Goal: Information Seeking & Learning: Check status

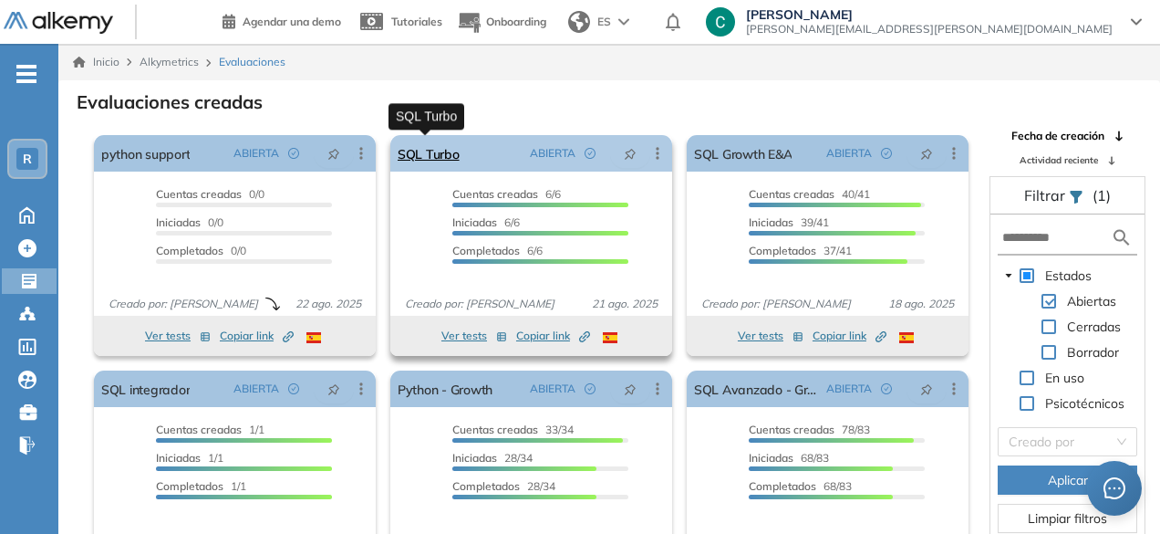
click at [445, 160] on link "SQL Turbo" at bounding box center [429, 153] width 62 height 36
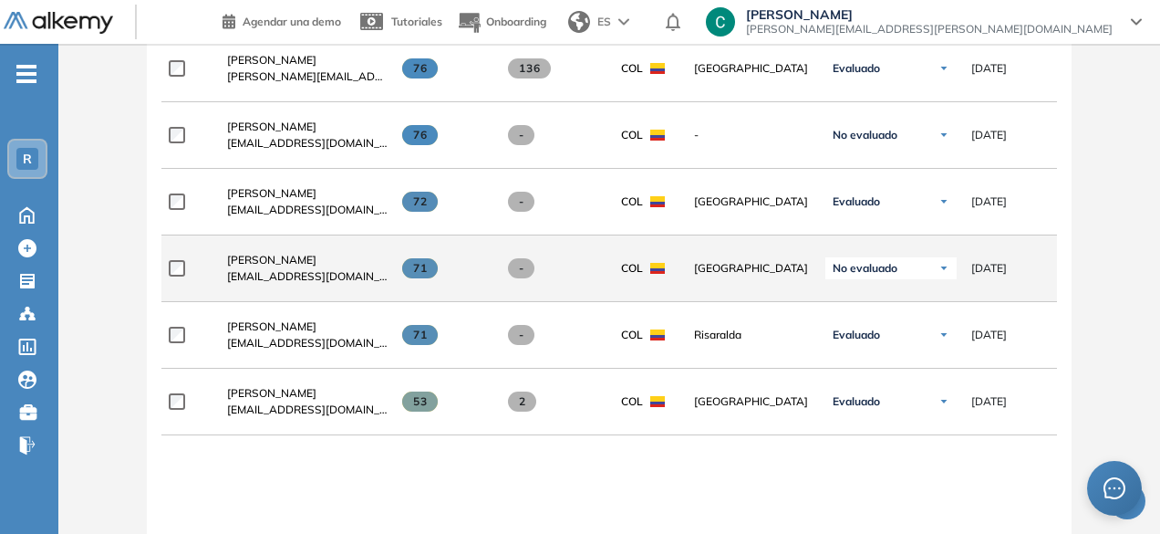
scroll to position [639, 0]
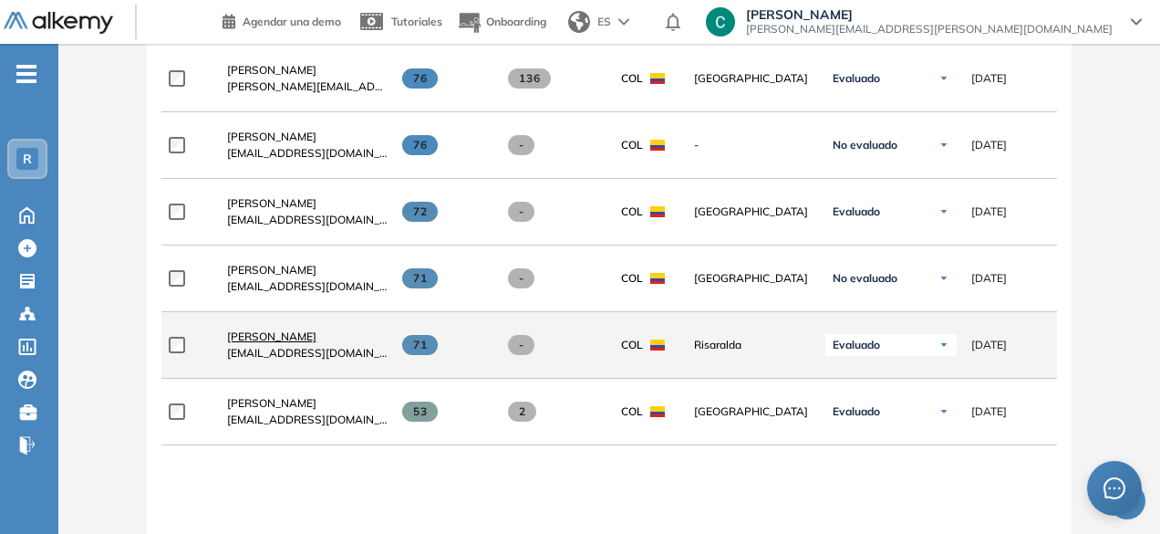
click at [260, 339] on span "Rafael Gálvez" at bounding box center [271, 336] width 89 height 14
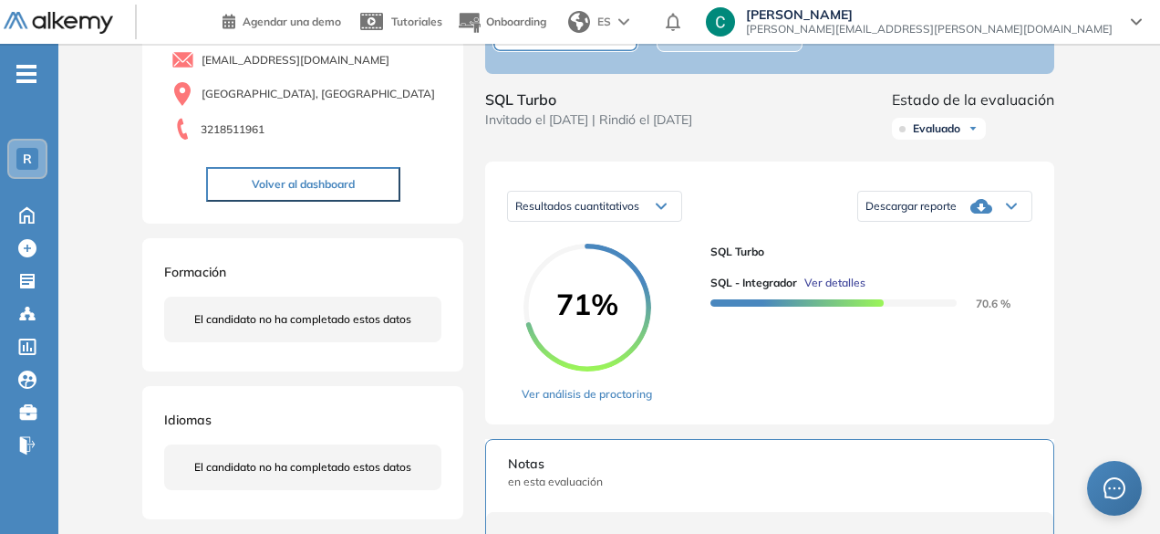
scroll to position [167, 0]
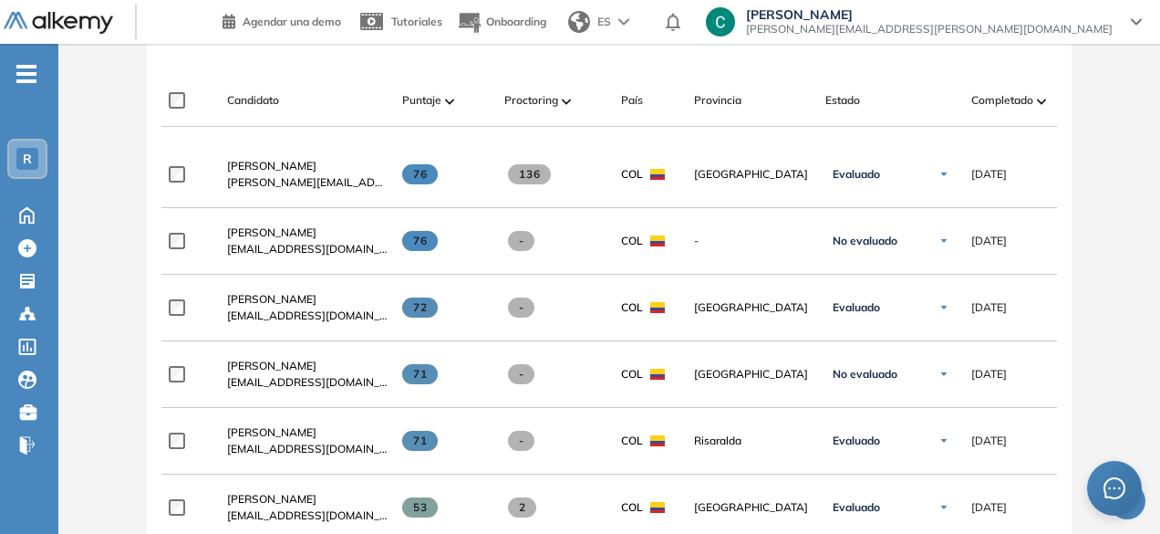
scroll to position [547, 0]
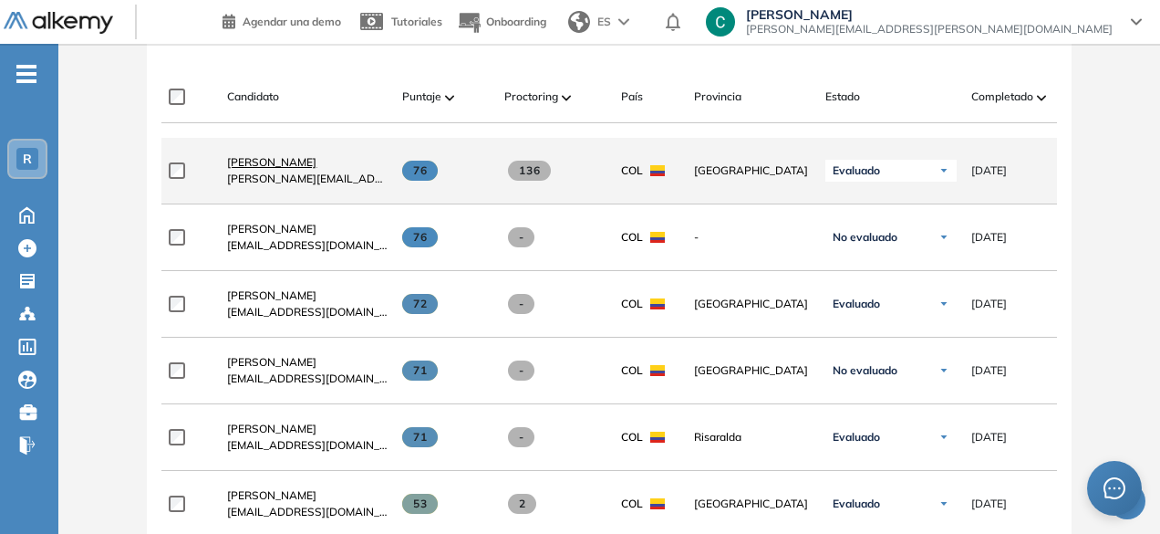
click at [257, 171] on link "Luis Fernando Dominguez" at bounding box center [307, 162] width 161 height 16
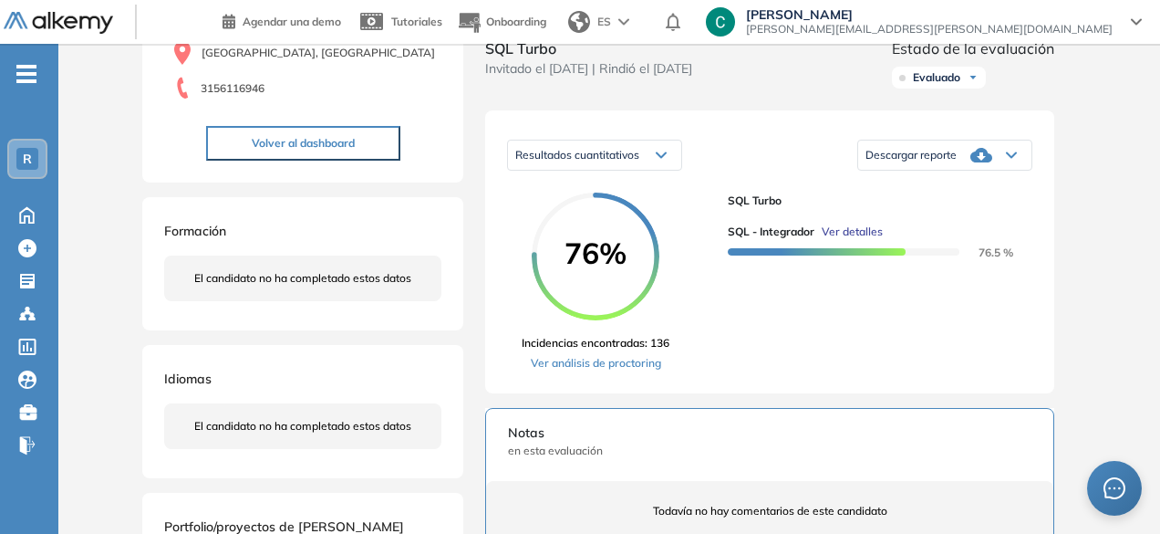
scroll to position [221, 0]
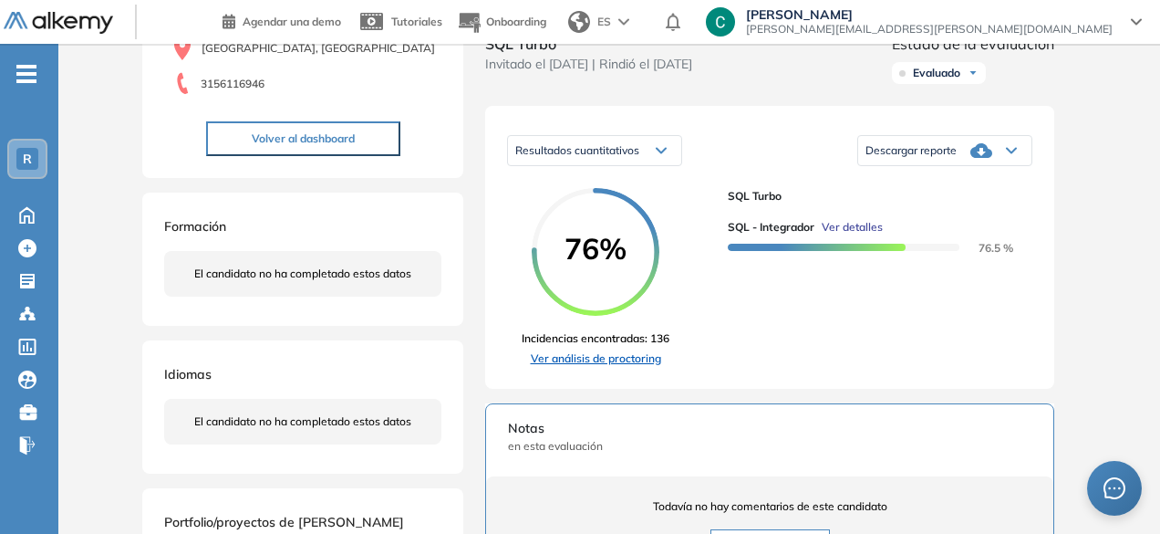
click at [609, 367] on link "Ver análisis de proctoring" at bounding box center [596, 358] width 148 height 16
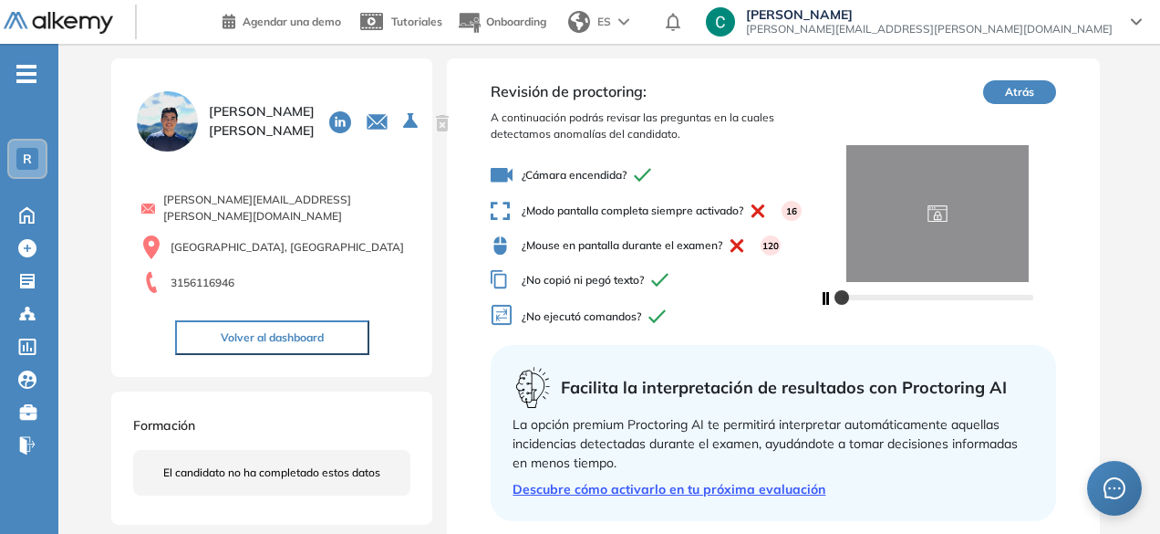
scroll to position [26, 0]
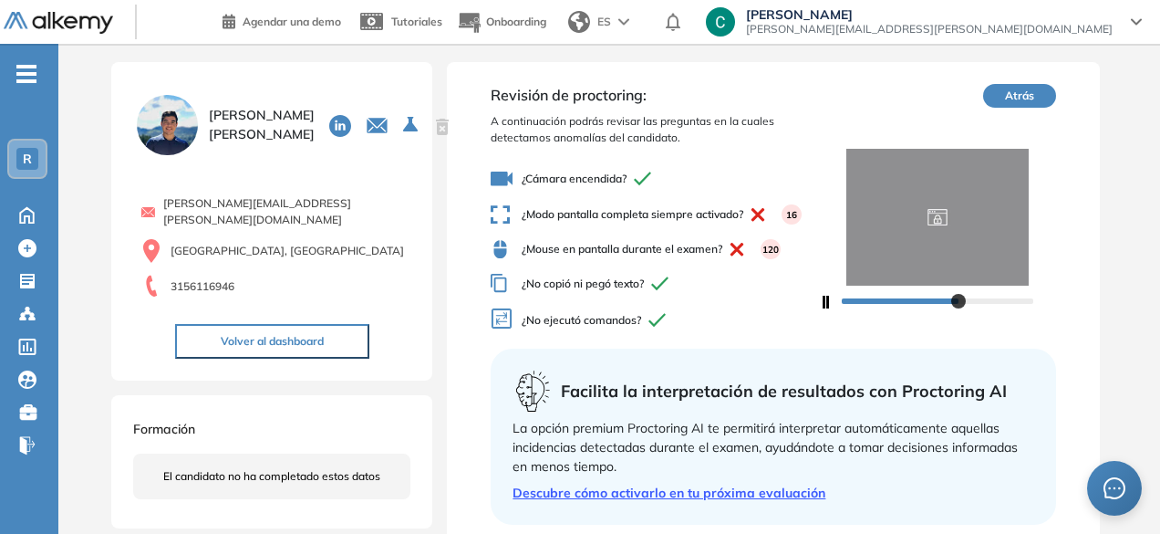
click at [824, 305] on icon "button" at bounding box center [826, 302] width 7 height 13
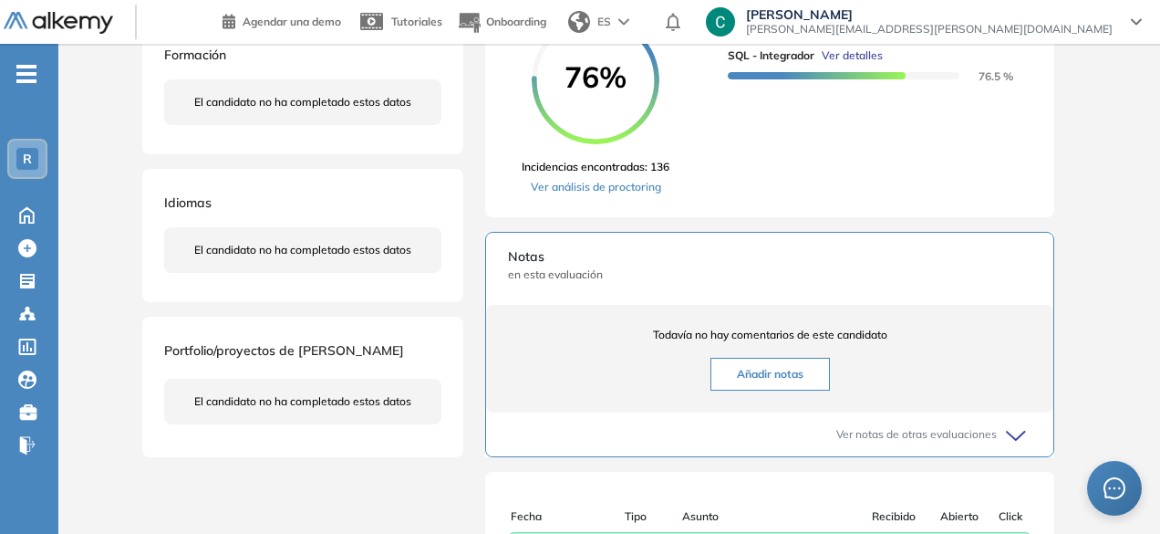
scroll to position [396, 0]
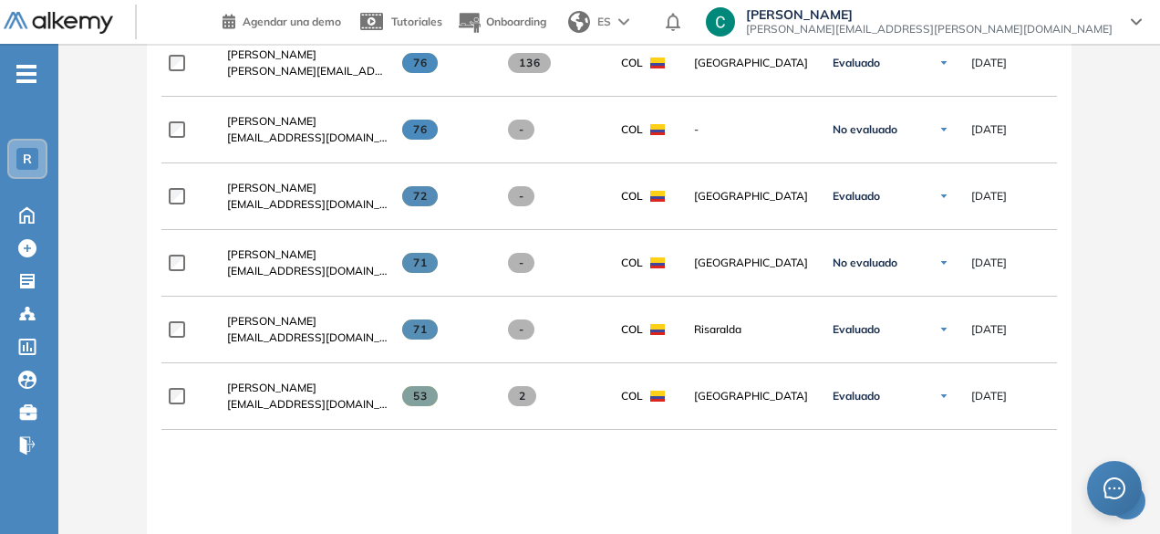
scroll to position [658, 0]
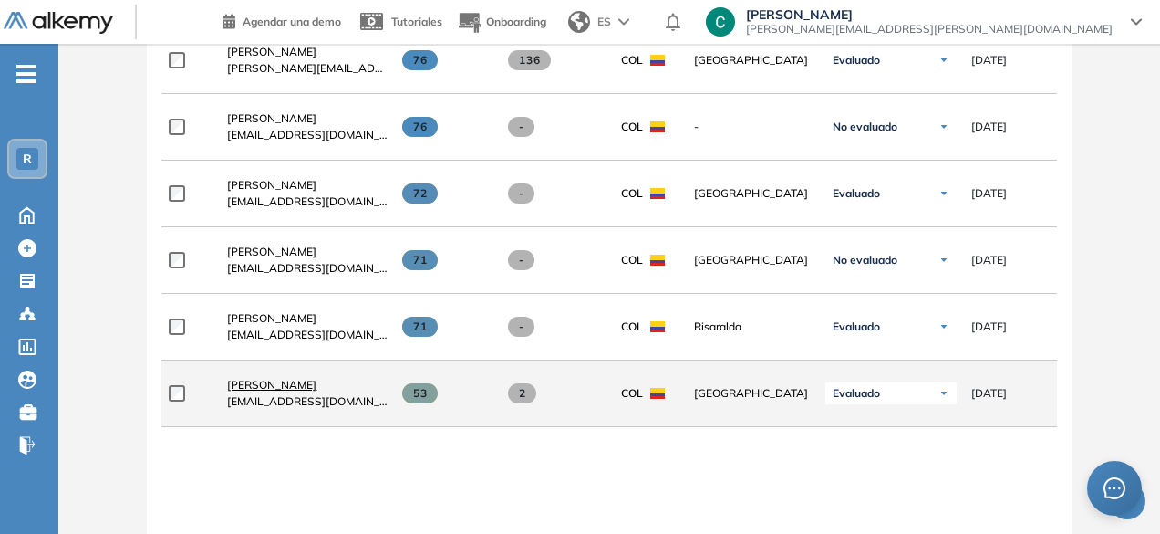
click at [316, 385] on span "Andres David Orozco Rodriguez" at bounding box center [271, 385] width 89 height 14
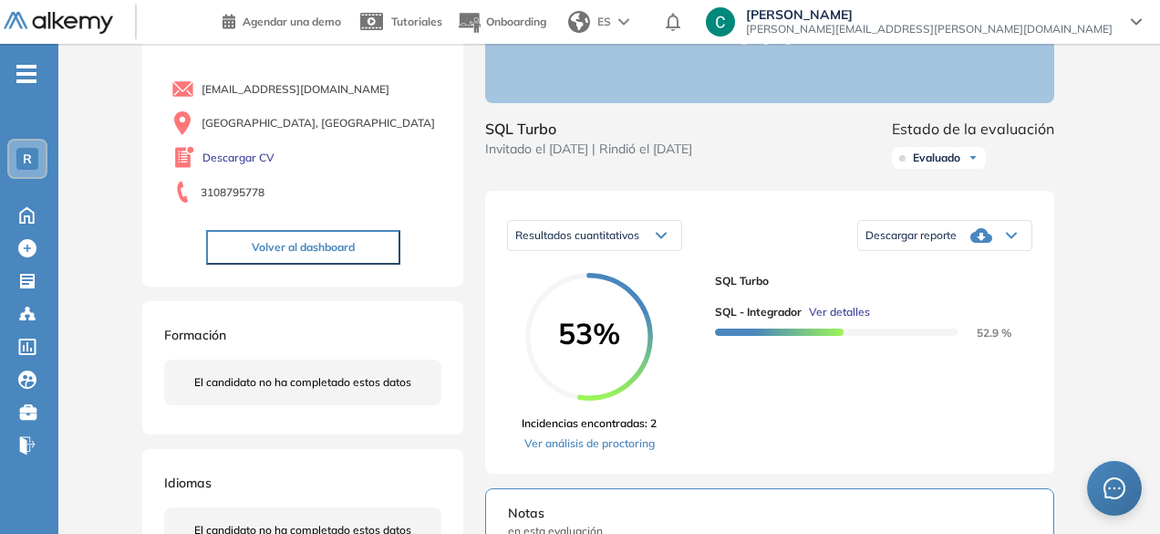
scroll to position [142, 0]
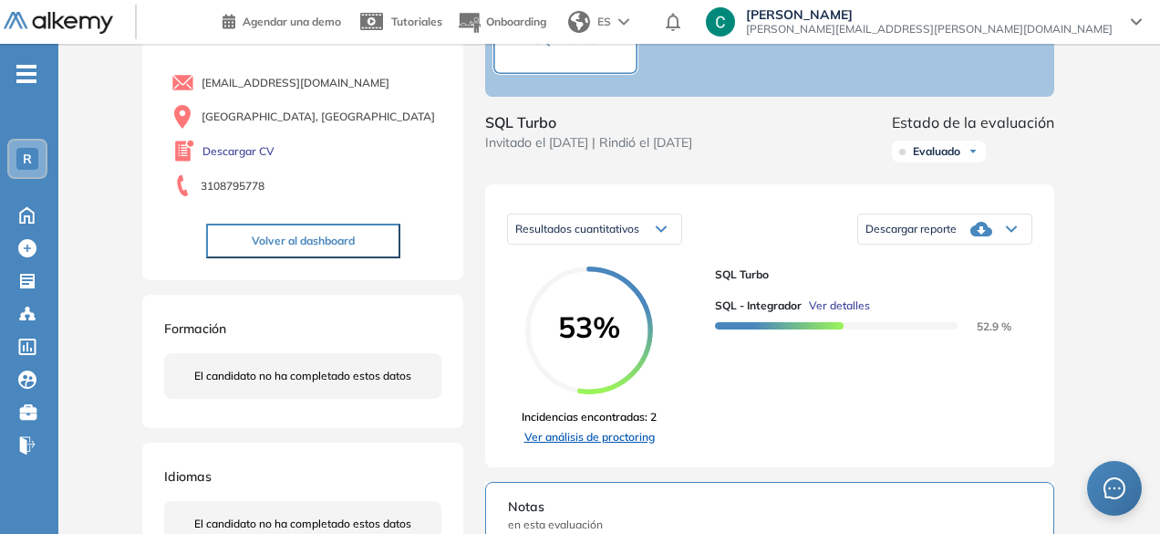
click at [600, 445] on link "Ver análisis de proctoring" at bounding box center [589, 437] width 135 height 16
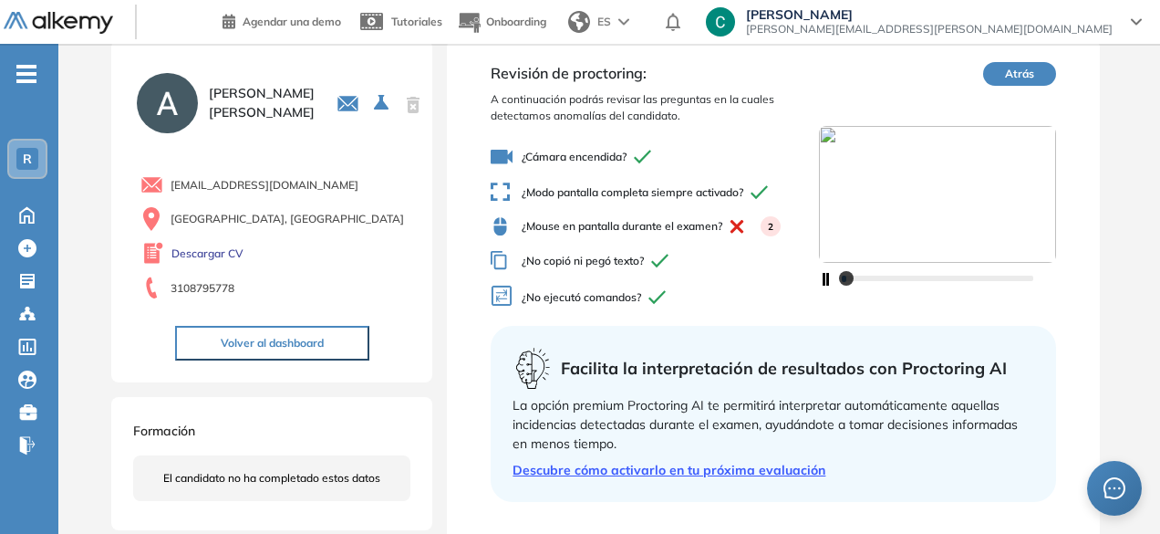
scroll to position [49, 0]
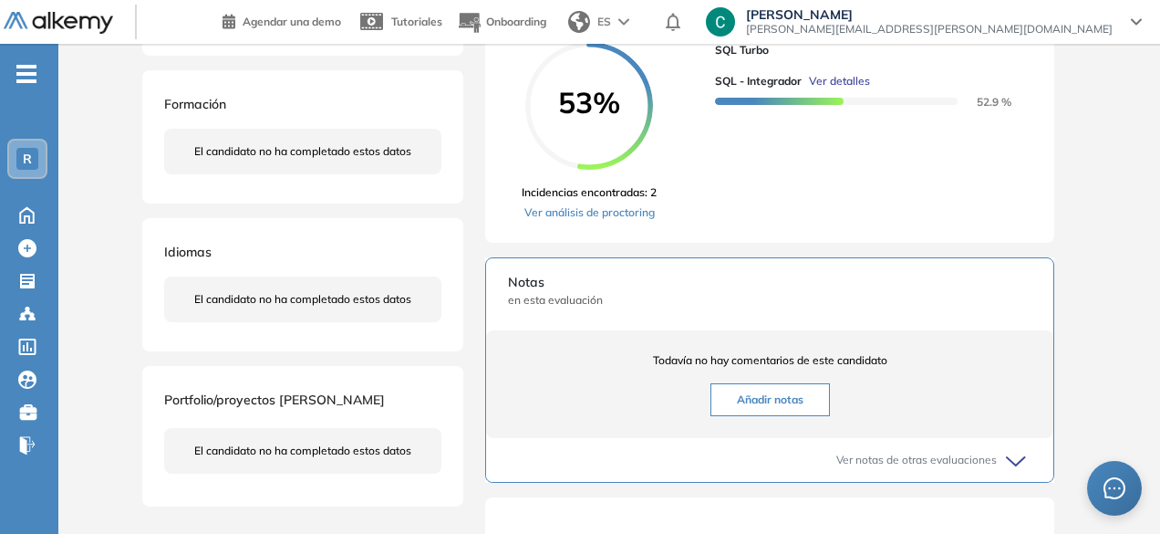
scroll to position [372, 0]
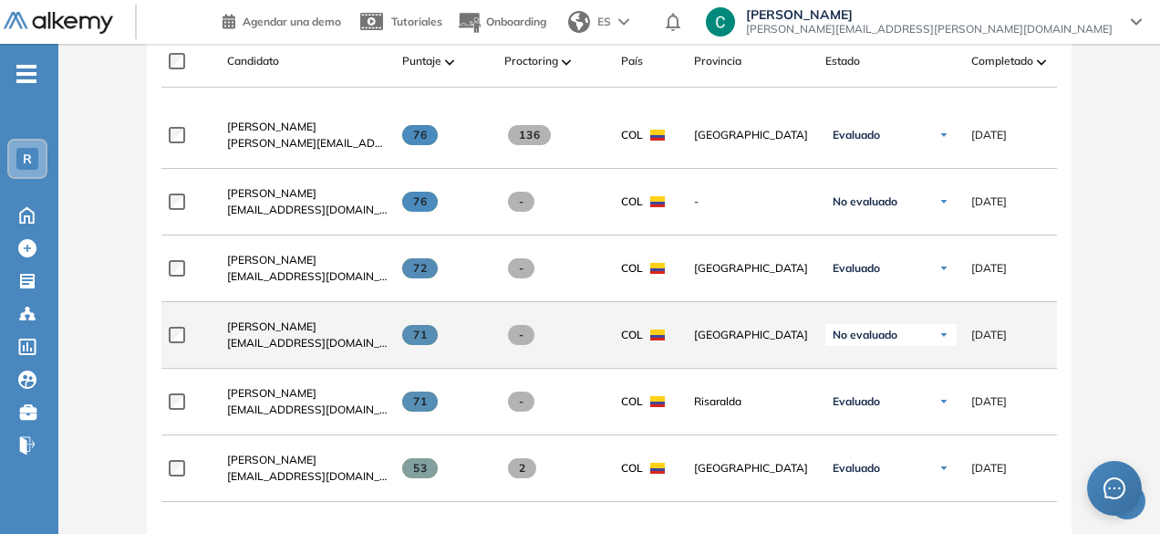
scroll to position [573, 0]
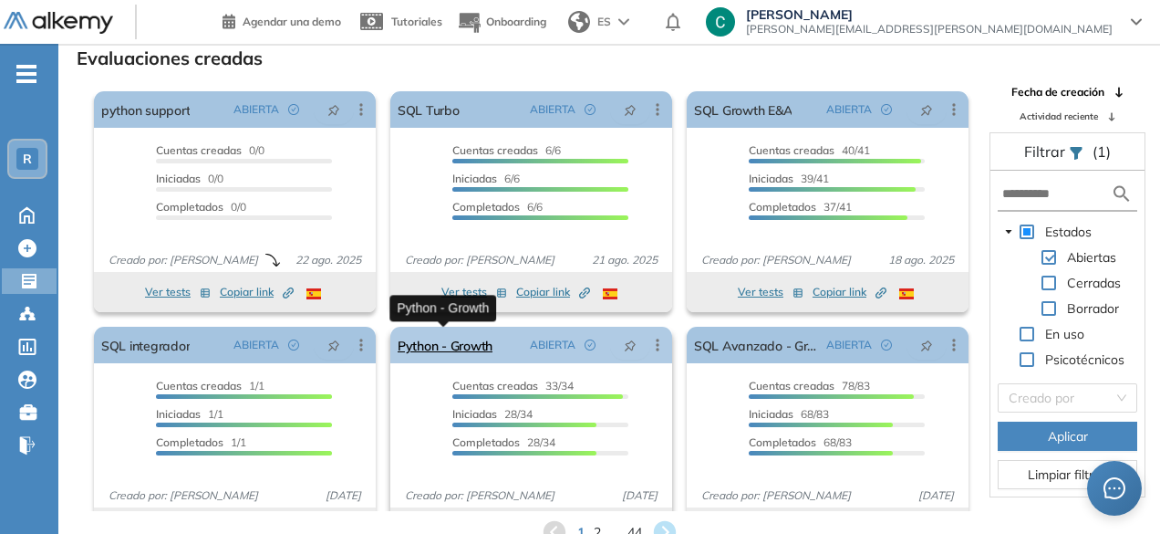
click at [488, 348] on link "Python - Growth" at bounding box center [445, 345] width 95 height 36
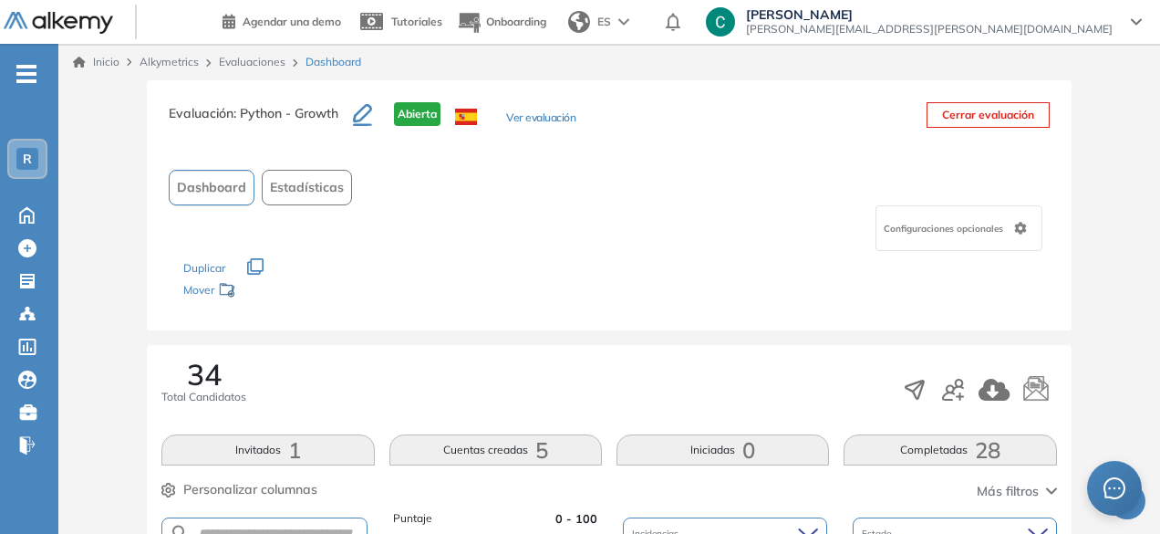
scroll to position [134, 0]
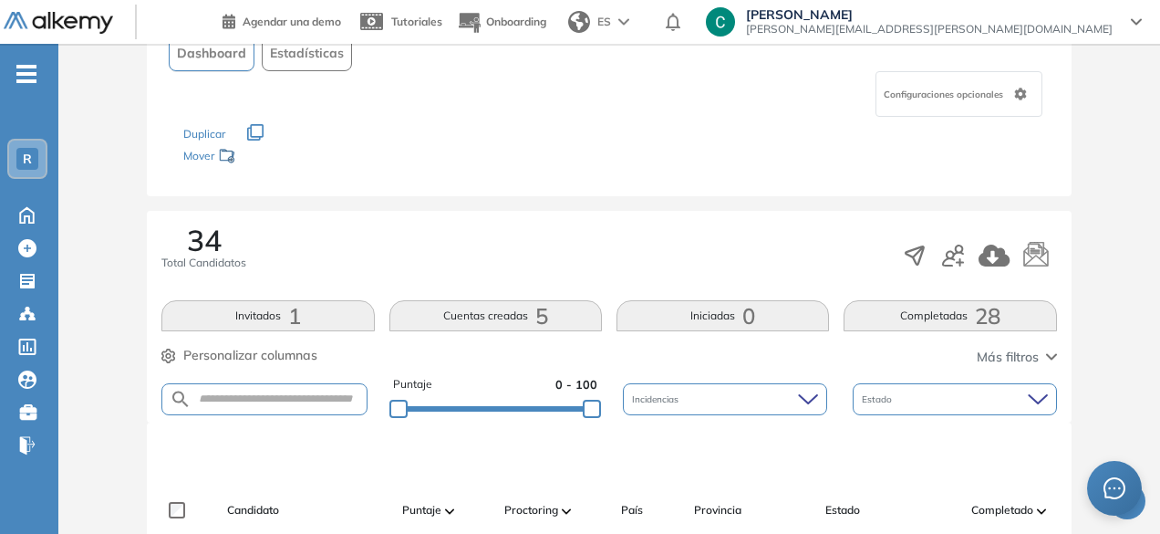
click at [877, 313] on button "Completadas 28" at bounding box center [950, 315] width 213 height 31
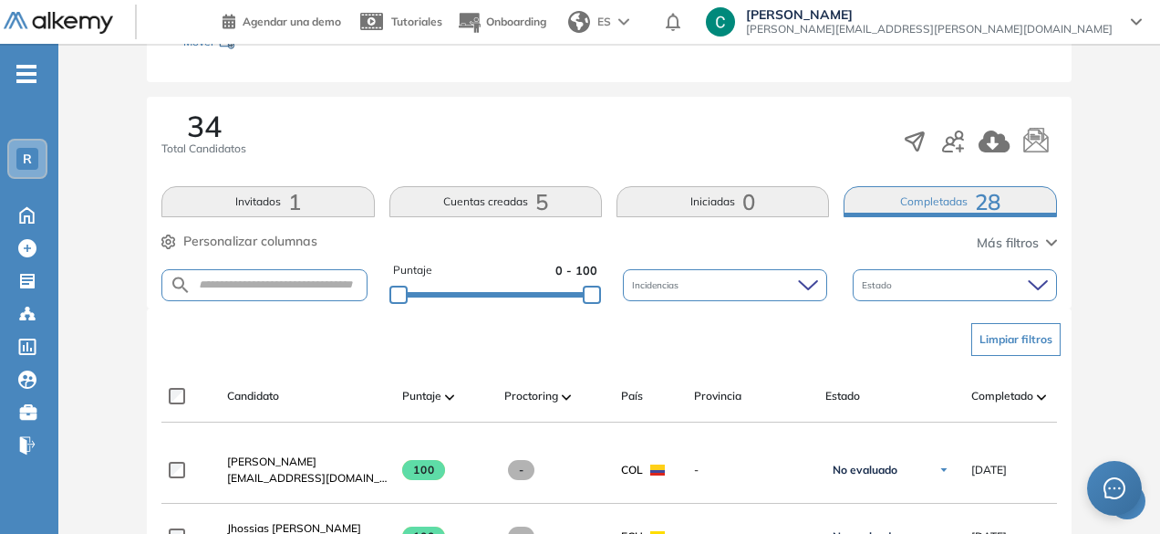
scroll to position [243, 0]
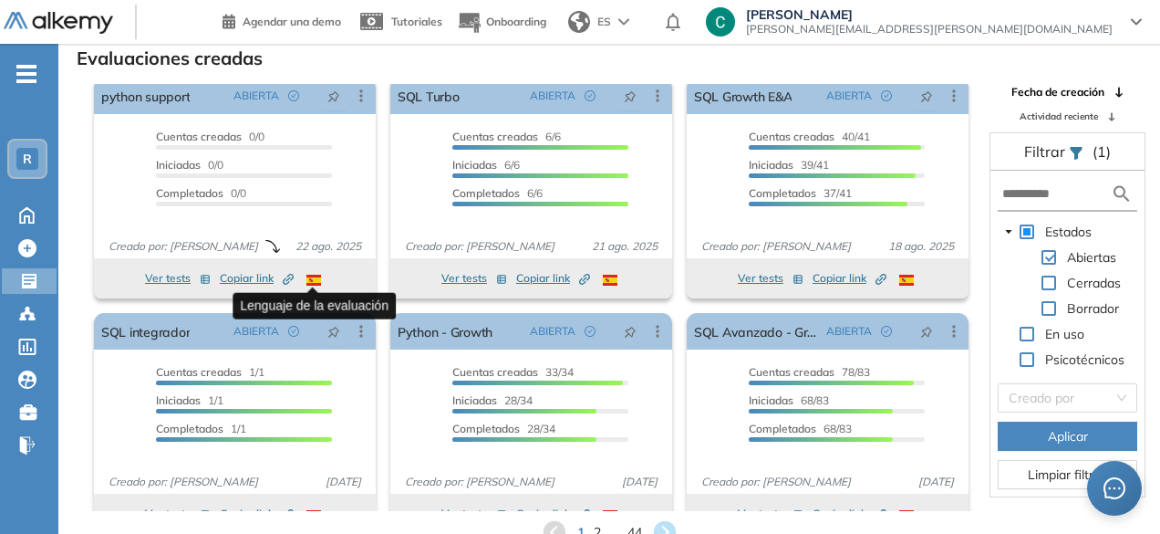
scroll to position [44, 0]
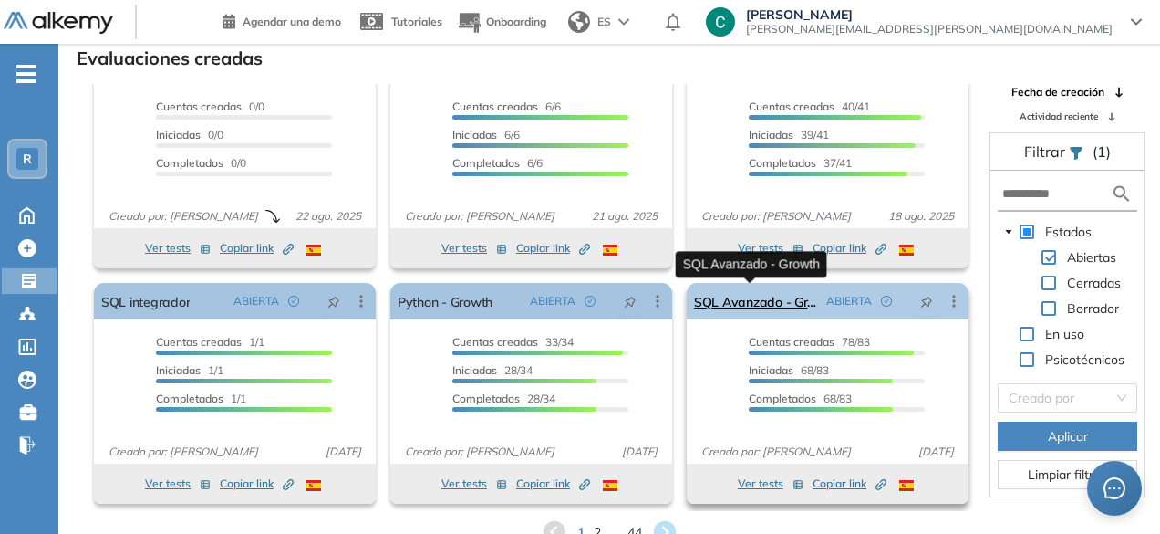
click at [728, 291] on link "SQL Avanzado - Growth" at bounding box center [756, 301] width 125 height 36
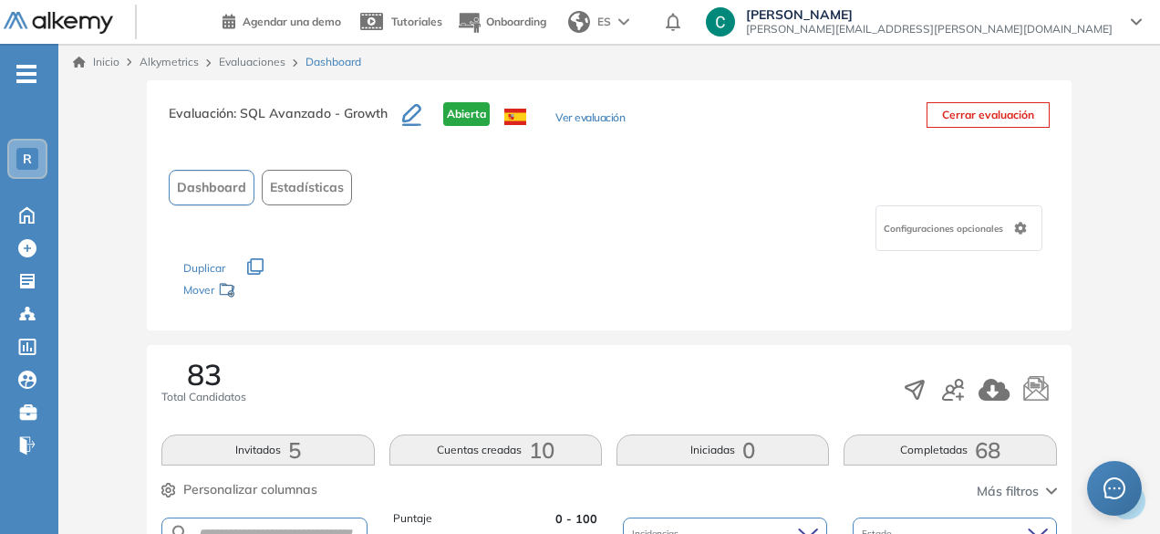
click at [933, 446] on button "Completadas 68" at bounding box center [950, 449] width 213 height 31
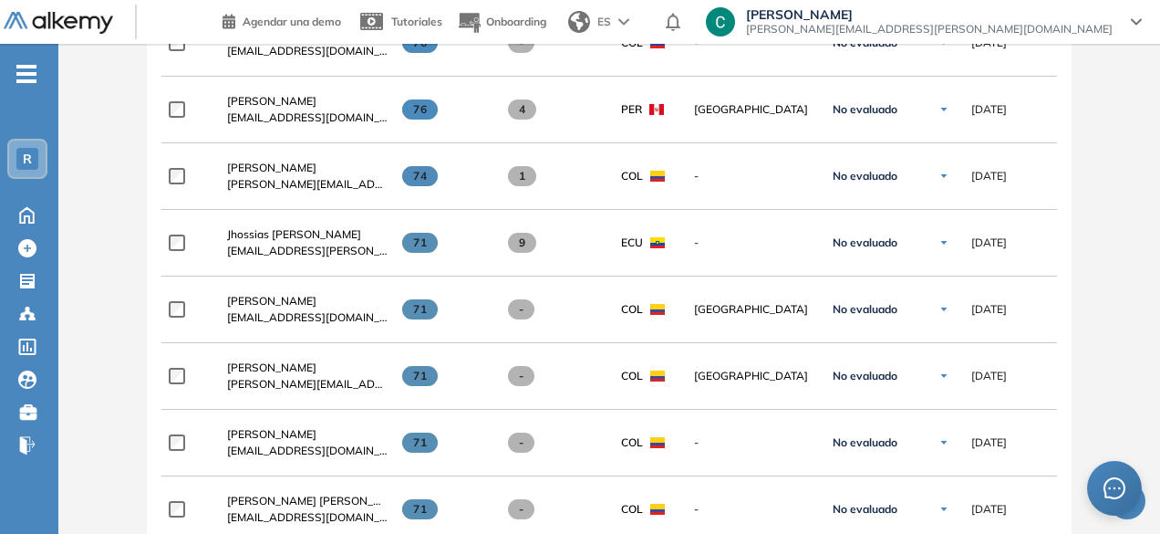
scroll to position [2008, 0]
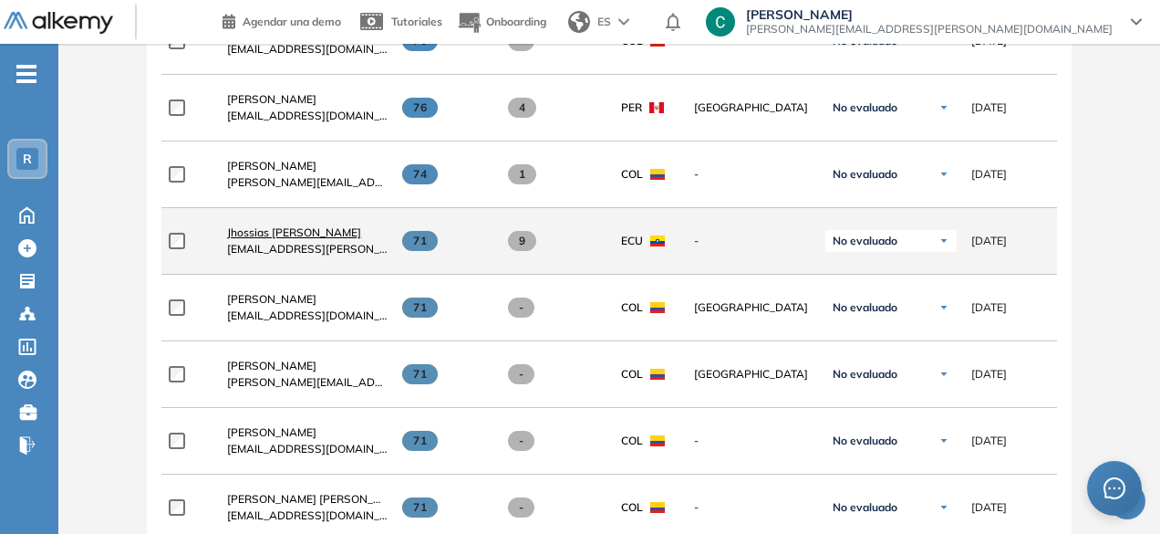
click at [299, 228] on span "Jhossias Calderon" at bounding box center [294, 232] width 134 height 14
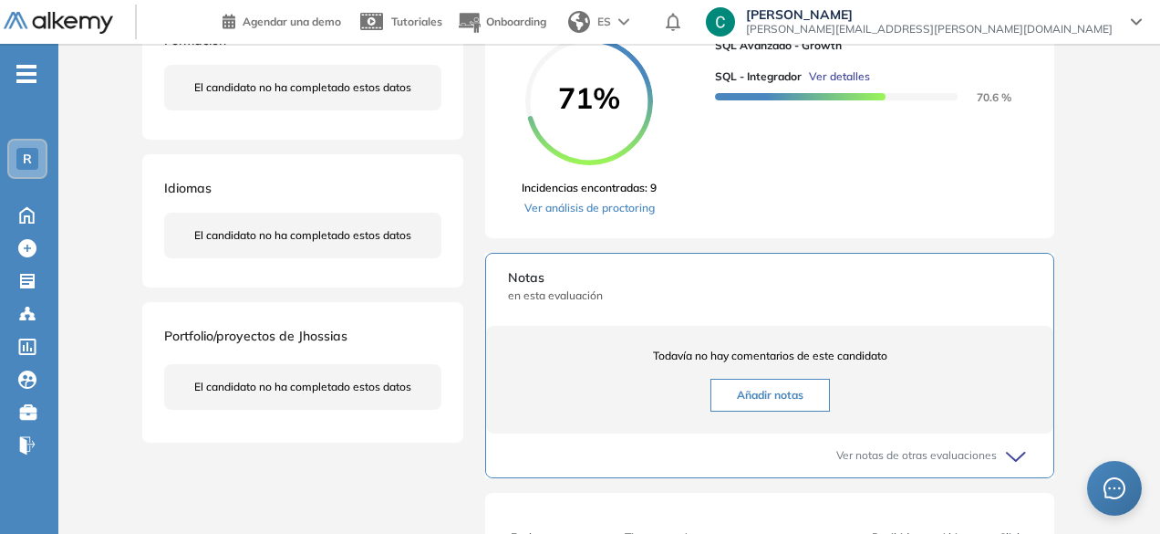
scroll to position [336, 0]
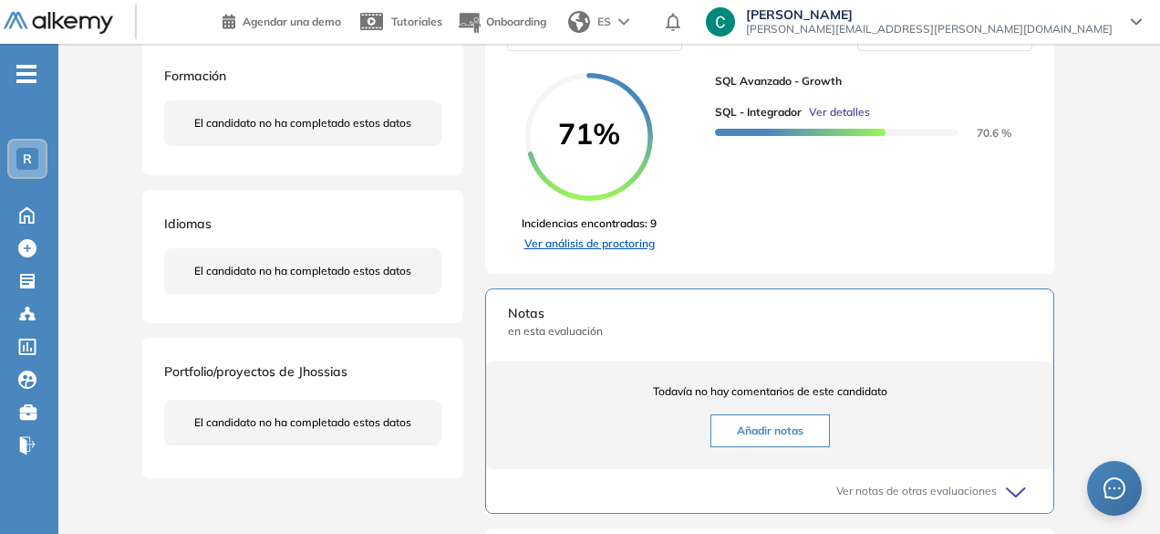
click at [603, 252] on link "Ver análisis de proctoring" at bounding box center [589, 243] width 135 height 16
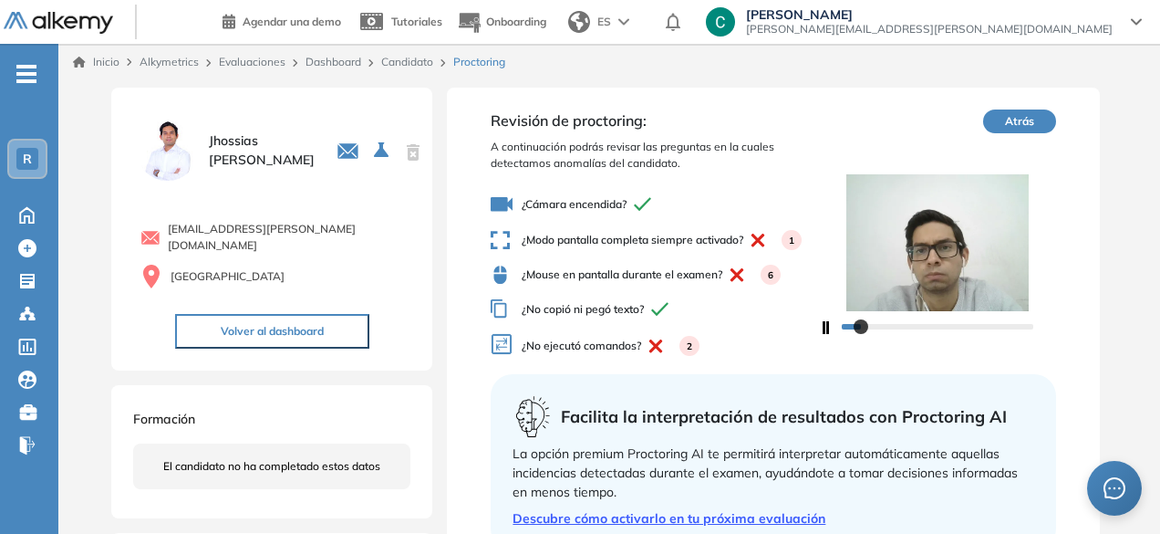
click at [826, 329] on icon "button" at bounding box center [826, 327] width 7 height 13
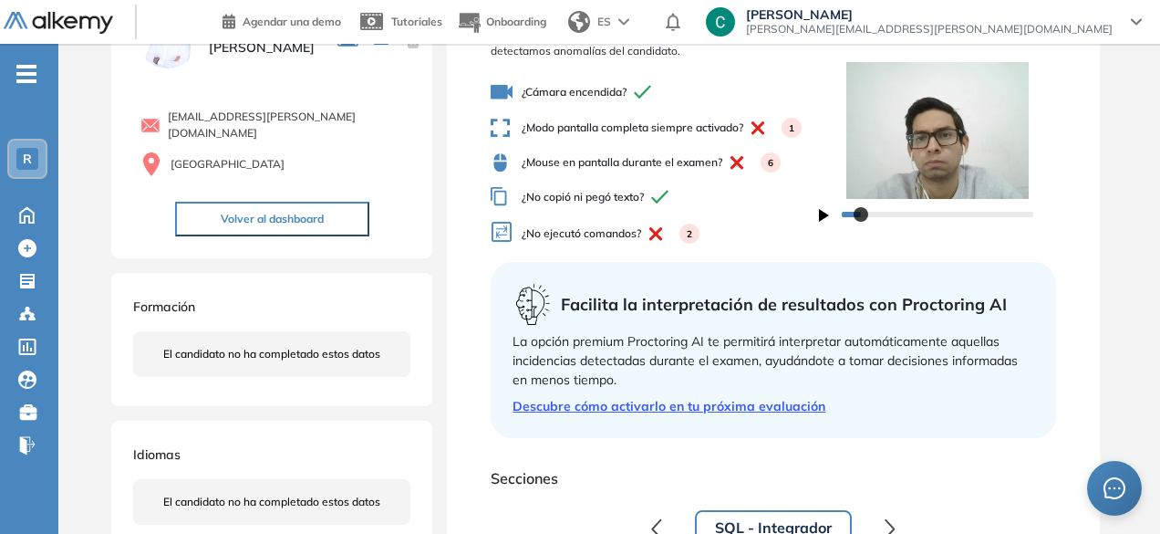
scroll to position [99, 0]
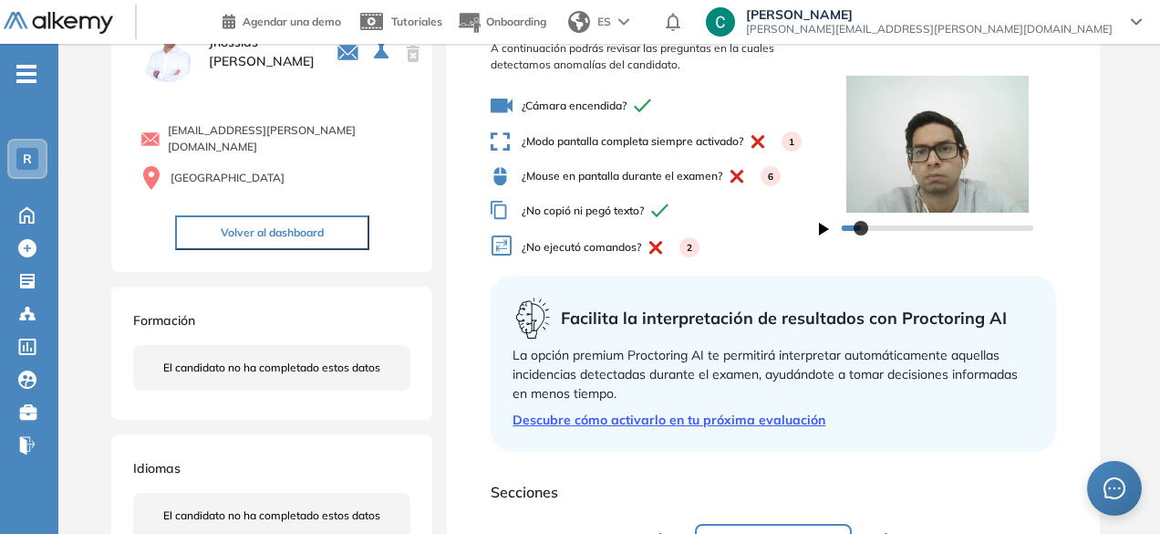
click at [930, 232] on div at bounding box center [938, 227] width 192 height 11
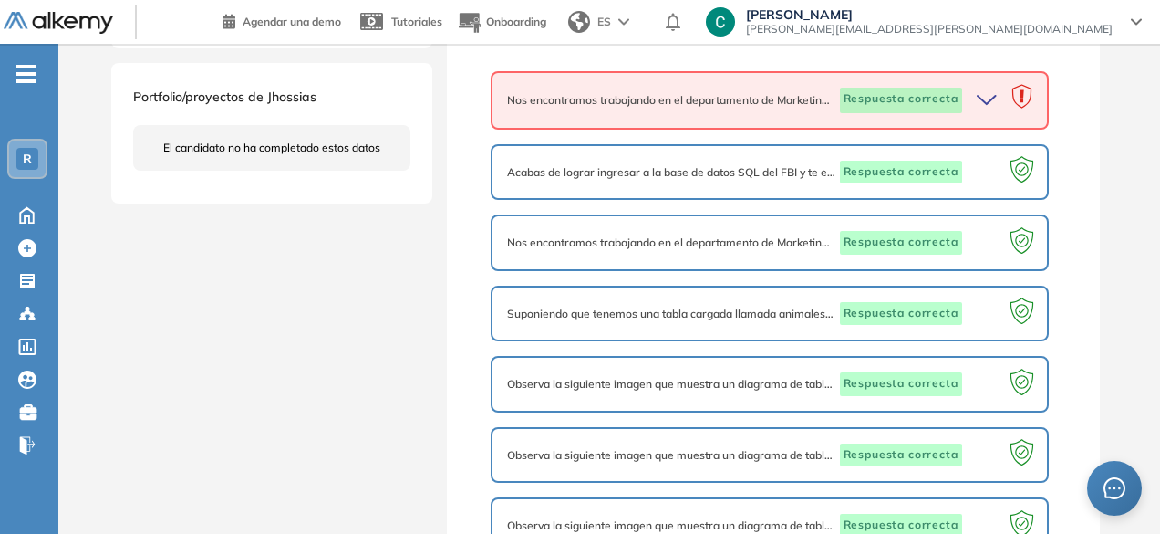
scroll to position [618, 0]
click at [1022, 99] on icon at bounding box center [1021, 96] width 19 height 24
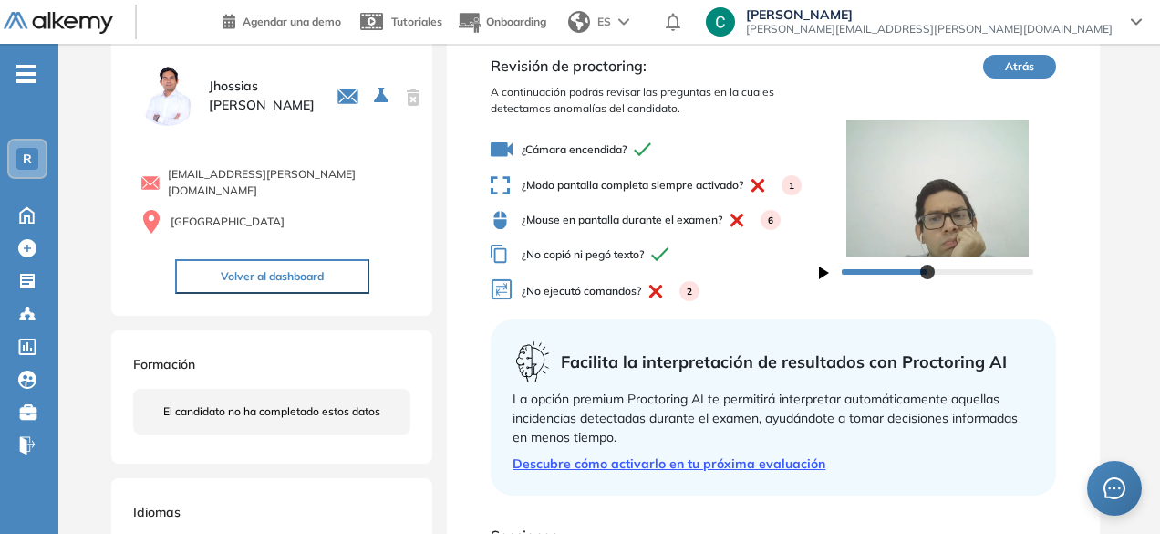
scroll to position [52, 0]
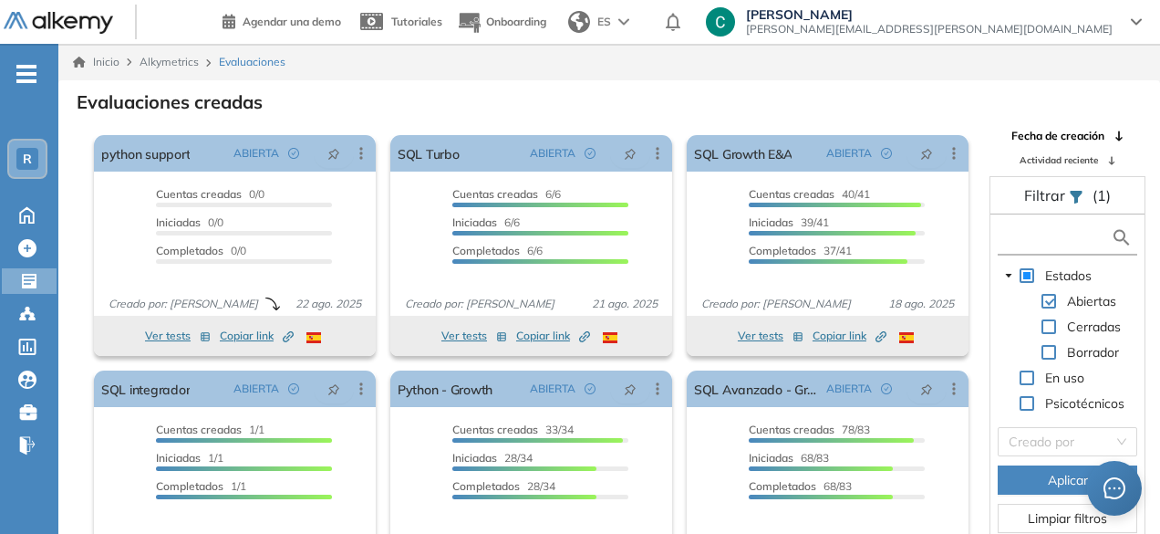
click at [1032, 230] on input "text" at bounding box center [1056, 237] width 109 height 19
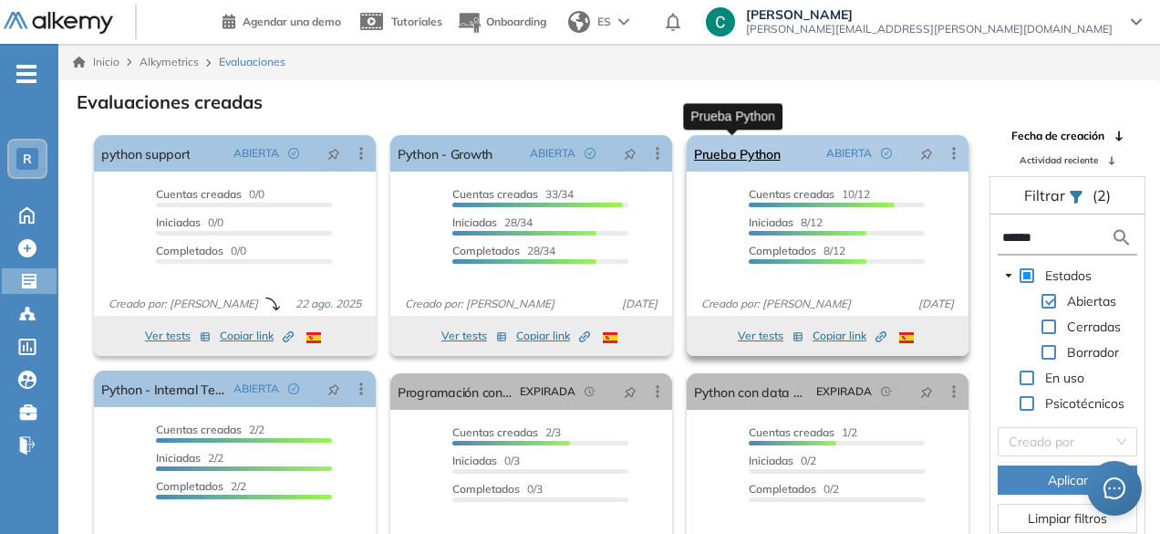
type input "******"
click at [748, 153] on link "Prueba Python" at bounding box center [737, 153] width 87 height 36
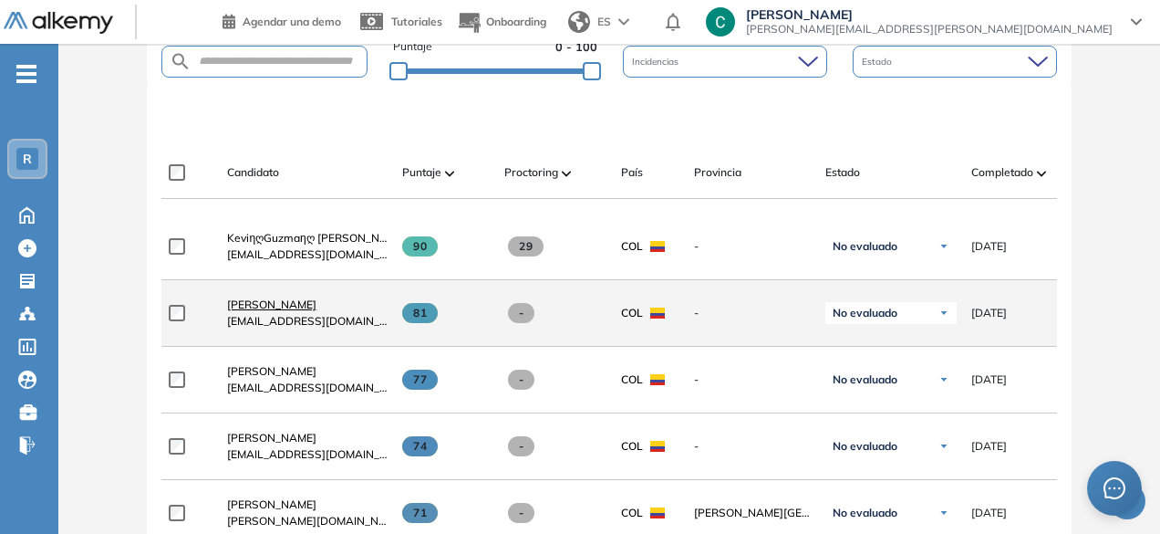
scroll to position [483, 0]
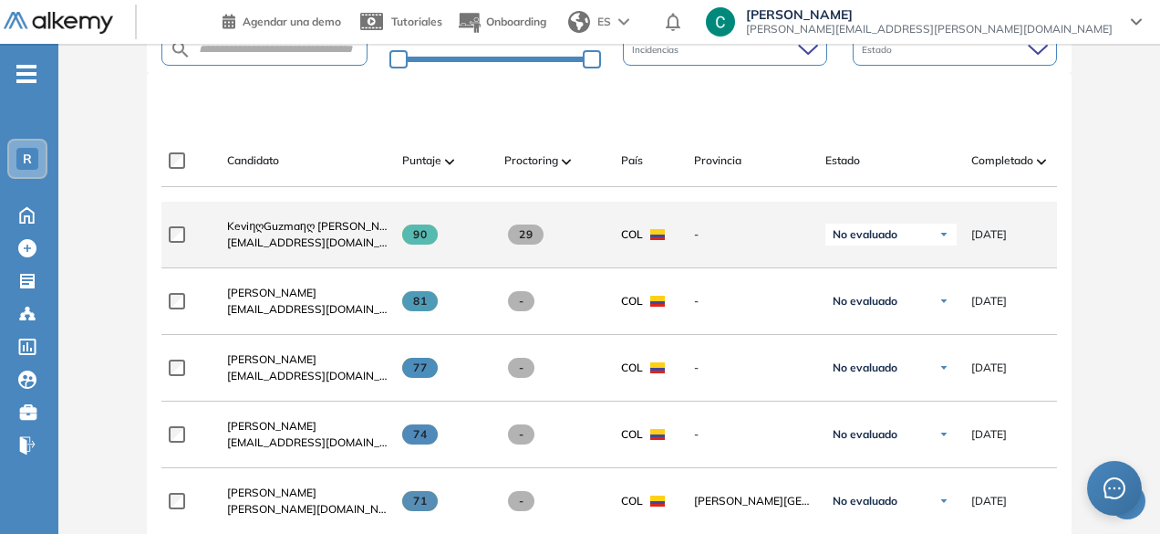
click at [288, 251] on span "kevinalternativa1@gmail.com" at bounding box center [307, 242] width 161 height 16
click at [281, 233] on span "KeviηღGuzmaηღ Guzman" at bounding box center [316, 226] width 179 height 14
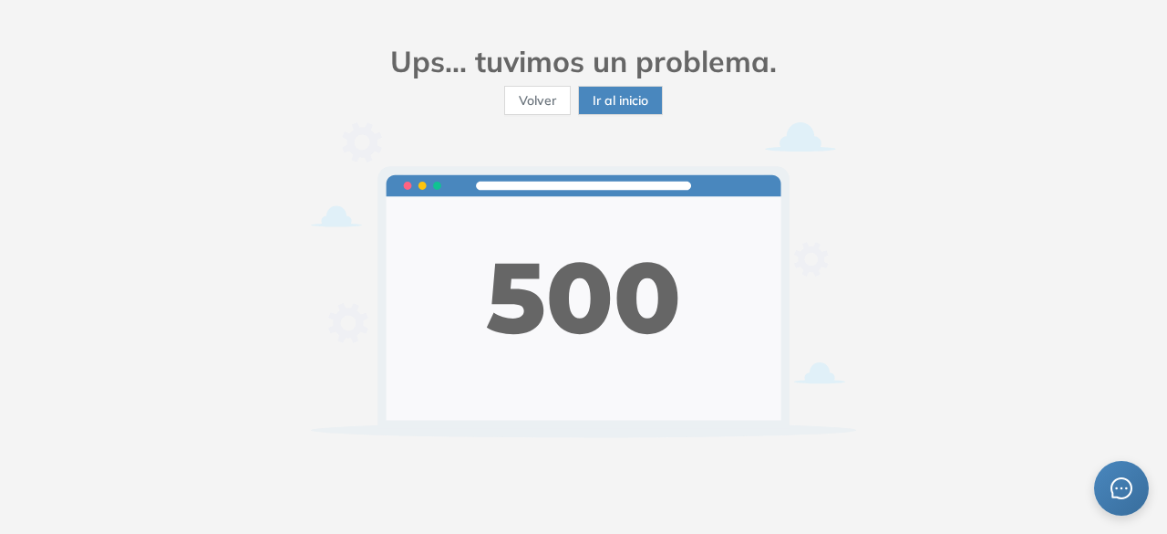
click at [605, 105] on span "Ir al inicio" at bounding box center [621, 100] width 56 height 20
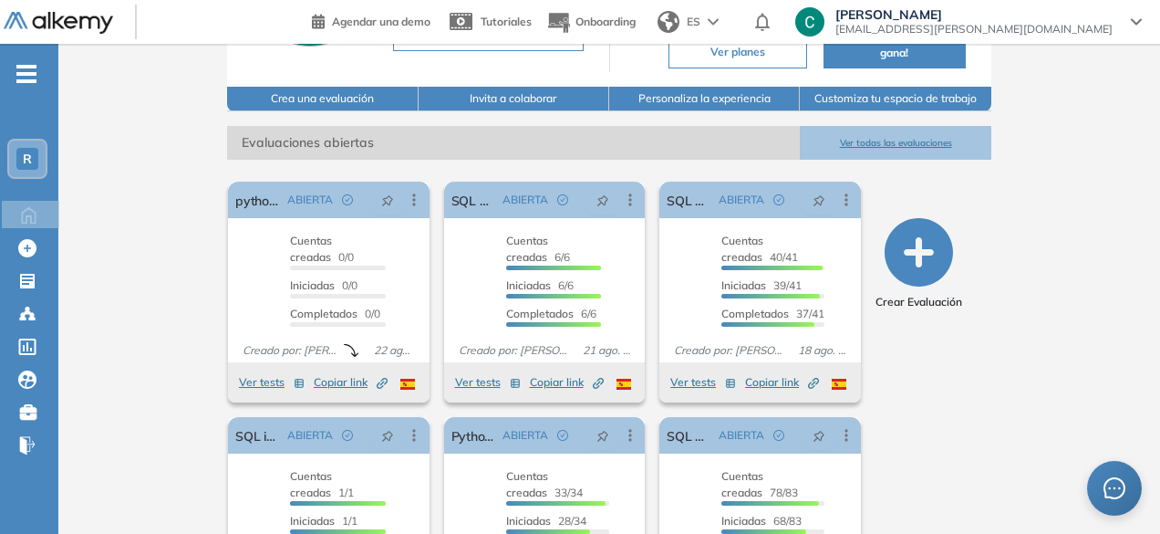
scroll to position [200, 0]
